Goal: Task Accomplishment & Management: Use online tool/utility

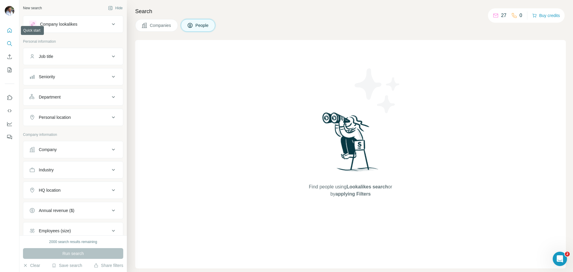
click at [7, 31] on icon "Quick start" at bounding box center [9, 30] width 4 height 4
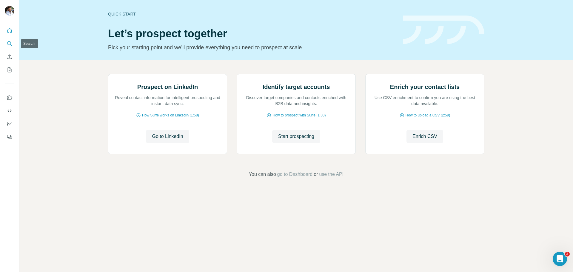
click at [8, 44] on icon "Search" at bounding box center [10, 44] width 6 height 6
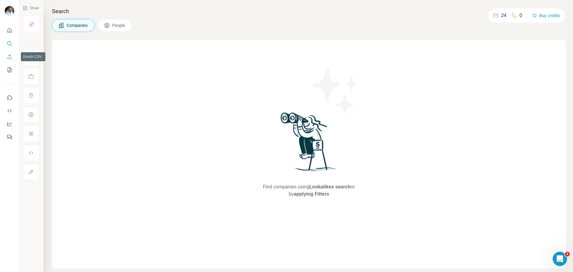
click at [7, 57] on icon "Enrich CSV" at bounding box center [10, 57] width 6 height 6
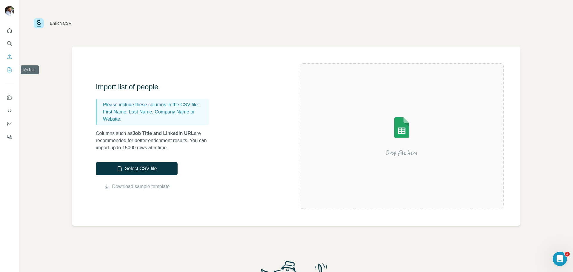
click at [9, 70] on icon "My lists" at bounding box center [10, 69] width 3 height 4
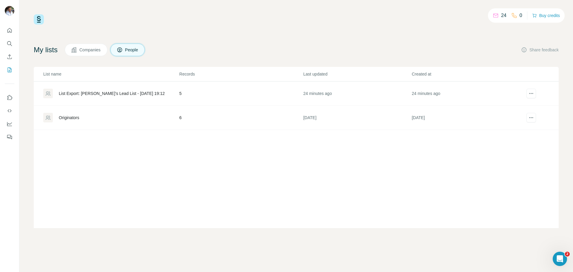
click at [81, 93] on div "List Export: [PERSON_NAME]’s Lead List - [DATE] 19:12" at bounding box center [112, 93] width 106 height 6
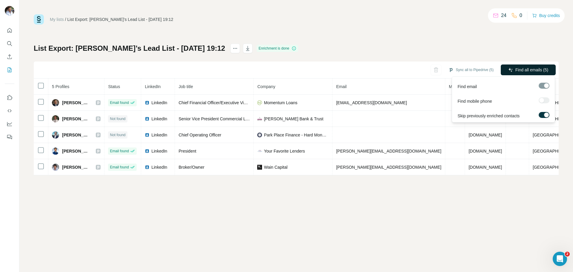
click at [518, 70] on span "Find all emails (5)" at bounding box center [531, 70] width 33 height 6
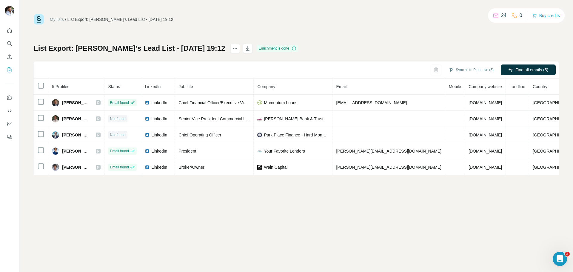
click at [56, 20] on link "My lists" at bounding box center [57, 19] width 14 height 5
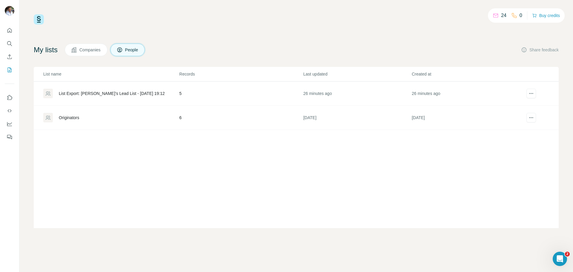
click at [72, 117] on div "Originators" at bounding box center [69, 118] width 20 height 6
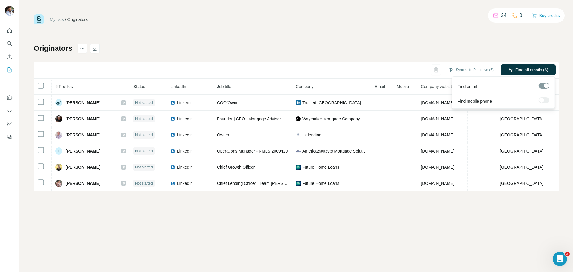
click at [527, 69] on span "Find all emails (6)" at bounding box center [531, 70] width 33 height 6
